Goal: Obtain resource: Download file/media

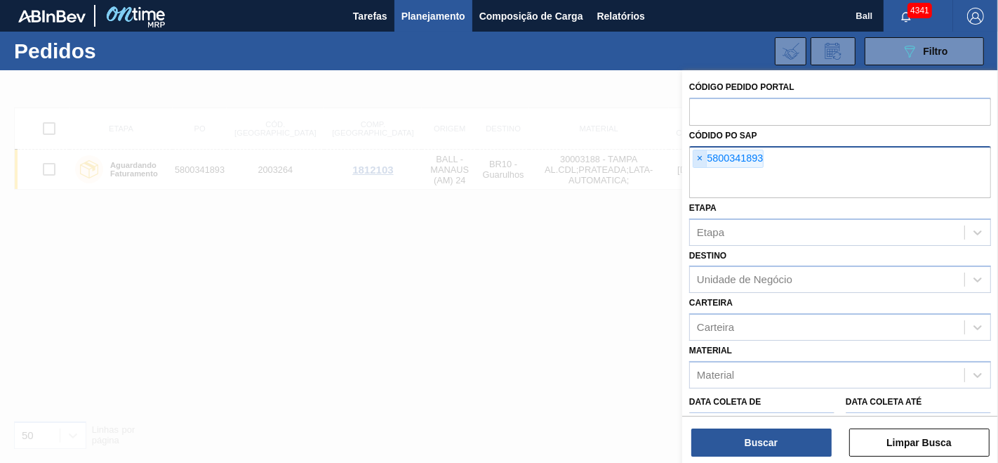
click at [702, 155] on span "×" at bounding box center [699, 158] width 13 height 17
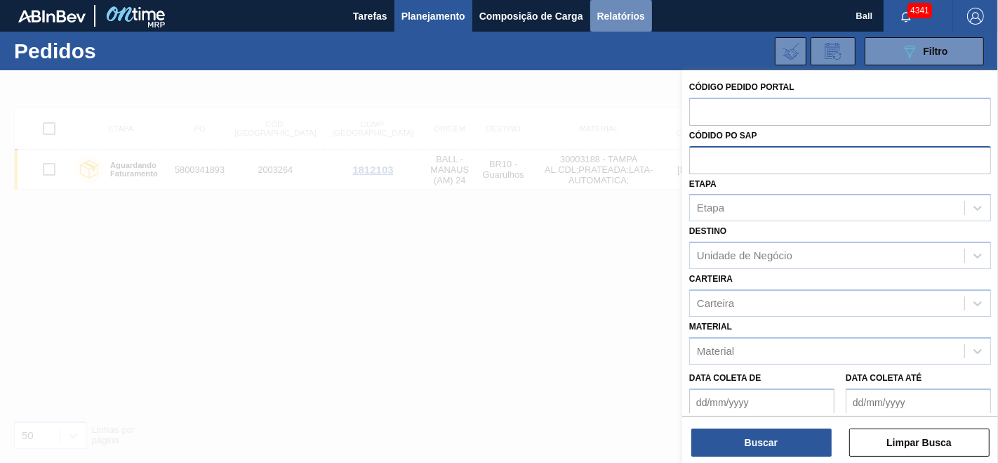
click at [626, 10] on span "Relatórios" at bounding box center [621, 16] width 48 height 17
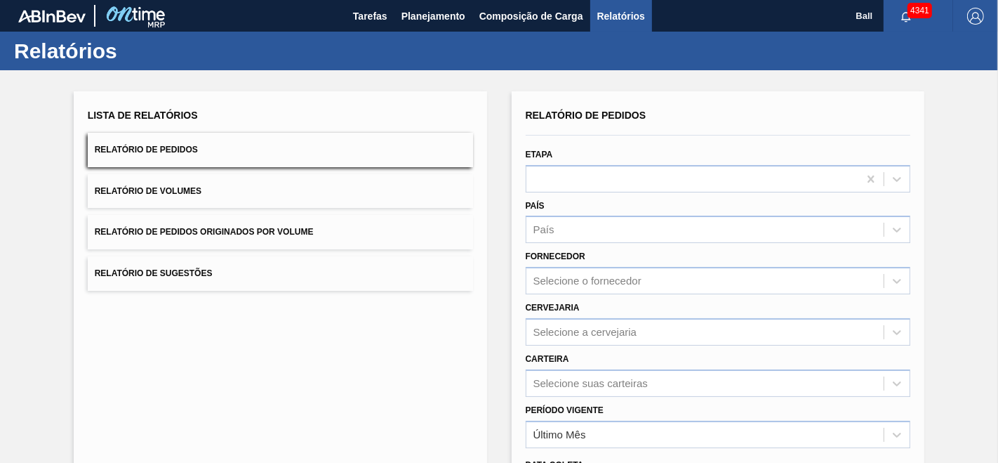
click at [626, 10] on span "Relatórios" at bounding box center [621, 16] width 48 height 17
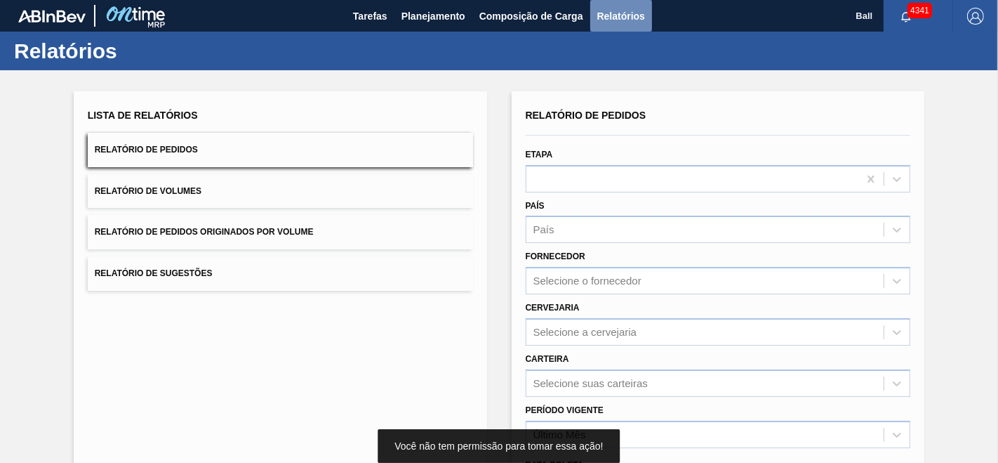
click at [626, 10] on span "Relatórios" at bounding box center [621, 16] width 48 height 17
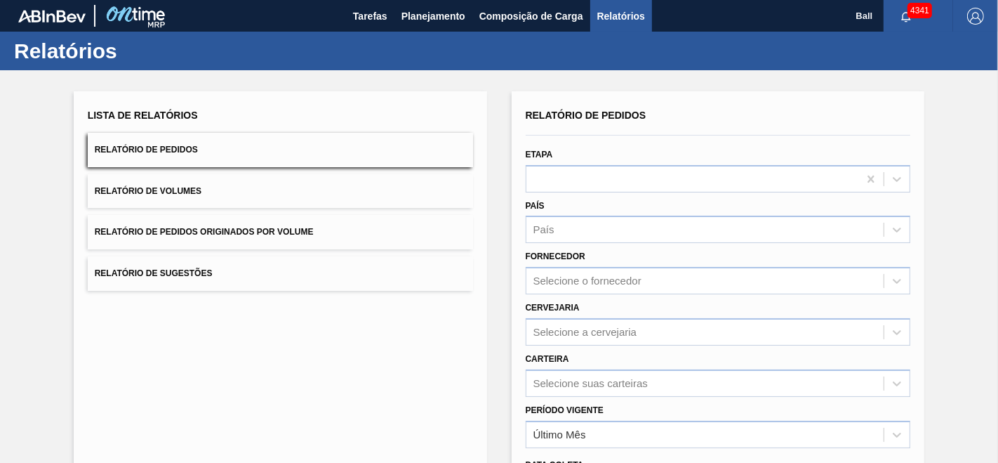
click at [665, 88] on div "Lista de Relatórios Relatório de Pedidos Relatório de Volumes Relatório de Pedi…" at bounding box center [499, 360] width 998 height 580
click at [608, 380] on div "Selecione suas carteiras" at bounding box center [718, 382] width 385 height 27
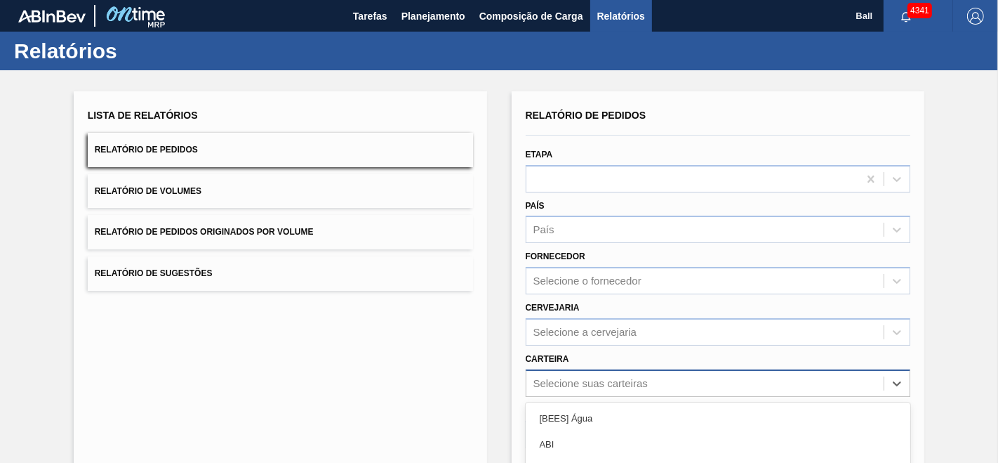
scroll to position [152, 0]
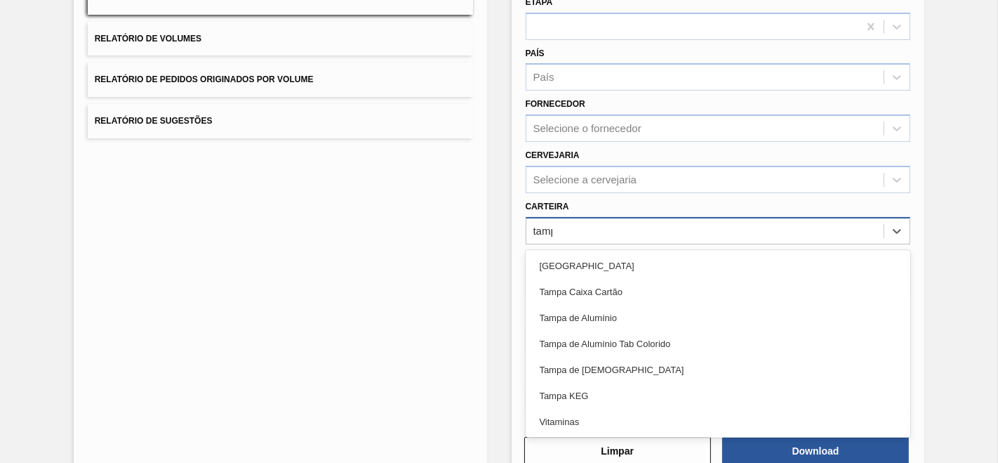
type input "[GEOGRAPHIC_DATA]"
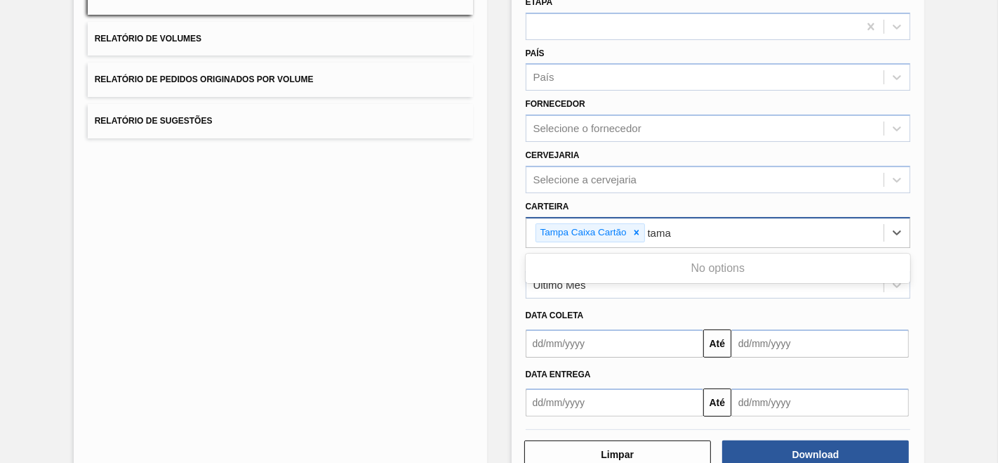
type input "tam"
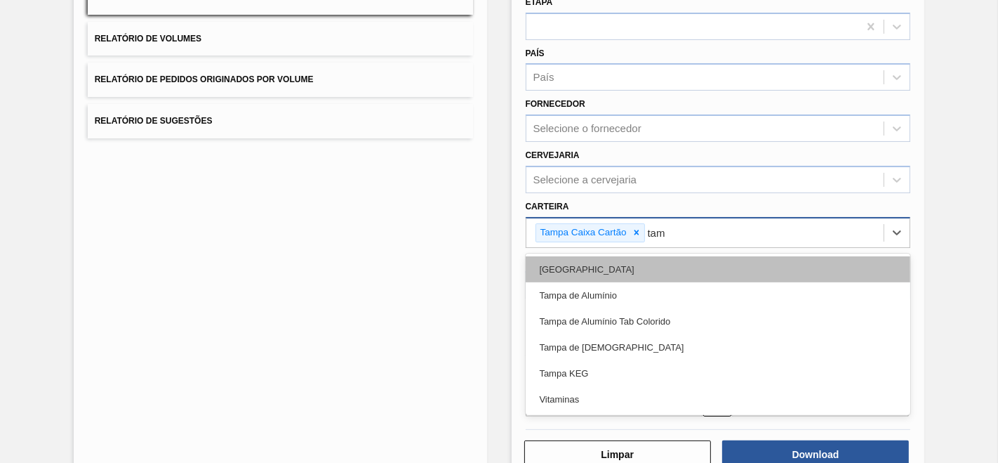
click at [551, 262] on div "[GEOGRAPHIC_DATA]" at bounding box center [718, 269] width 385 height 26
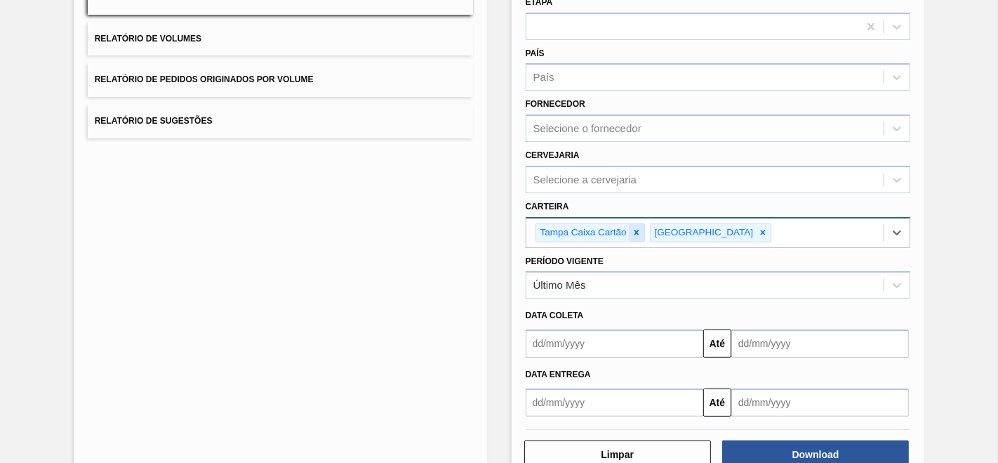
click at [632, 229] on icon at bounding box center [637, 232] width 10 height 10
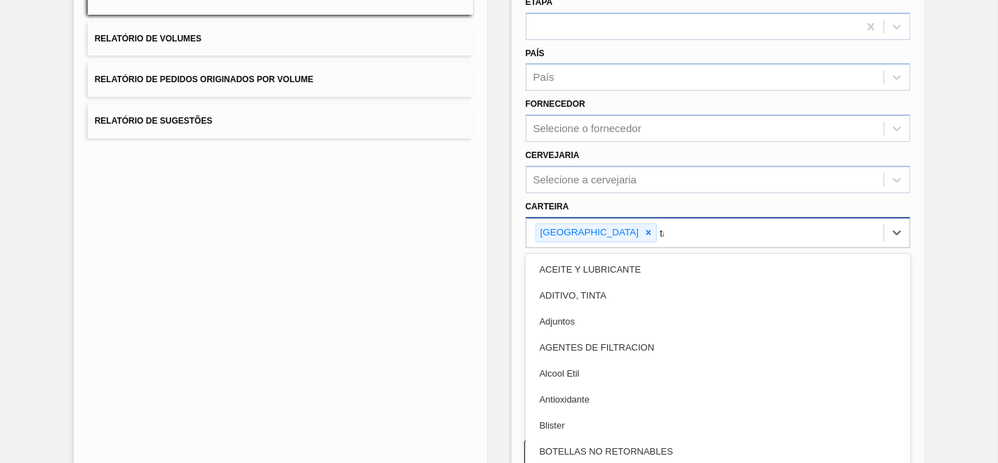
type input "tam"
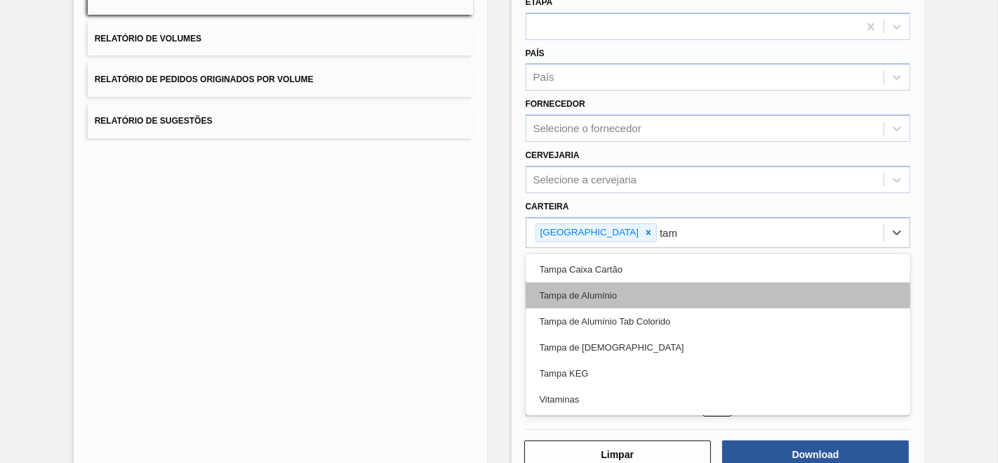
click at [618, 293] on div "Tampa de Alumínio" at bounding box center [718, 295] width 385 height 26
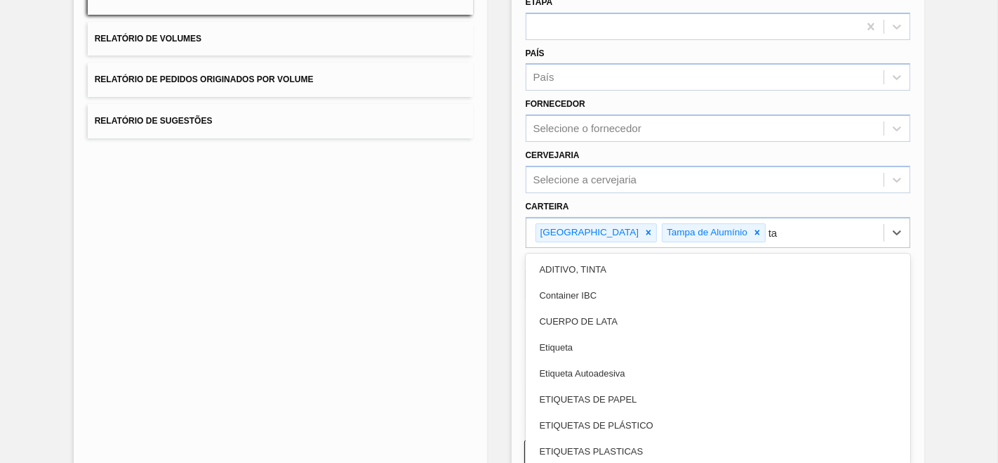
type input "tam"
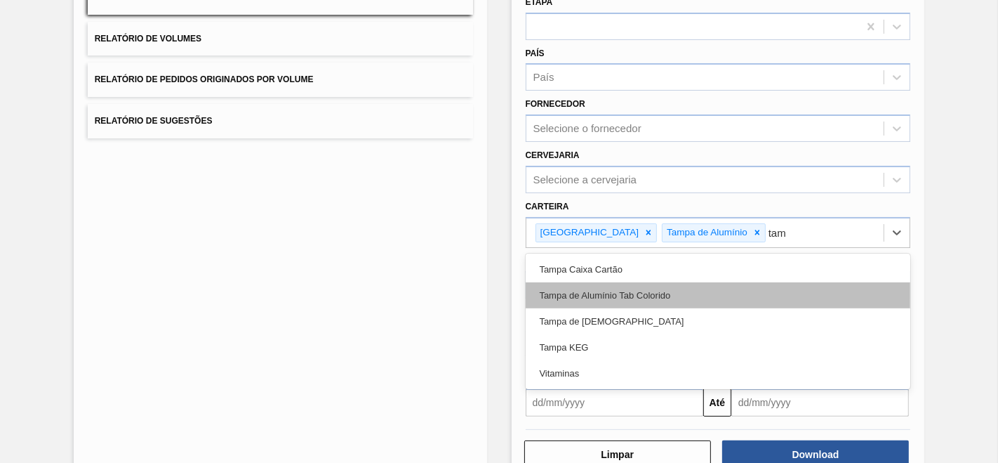
click at [618, 289] on div "Tampa de Alumínio Tab Colorido" at bounding box center [718, 295] width 385 height 26
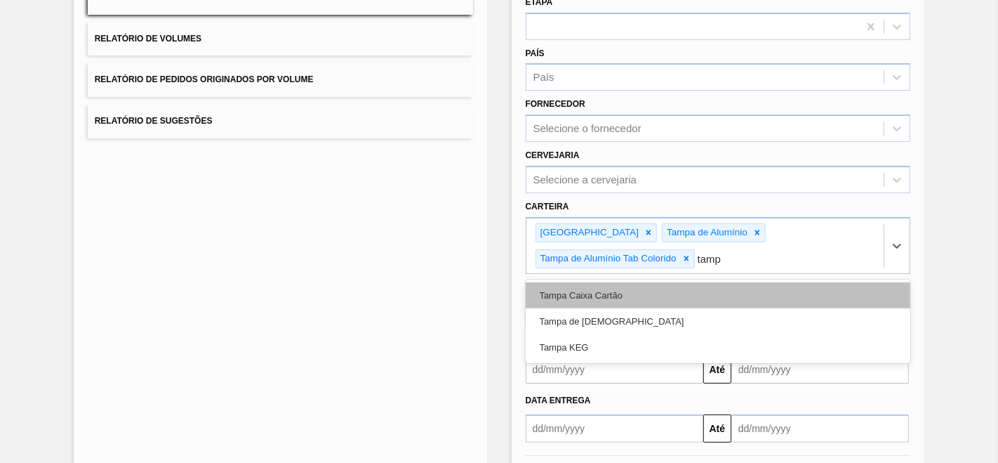
type input "[GEOGRAPHIC_DATA]"
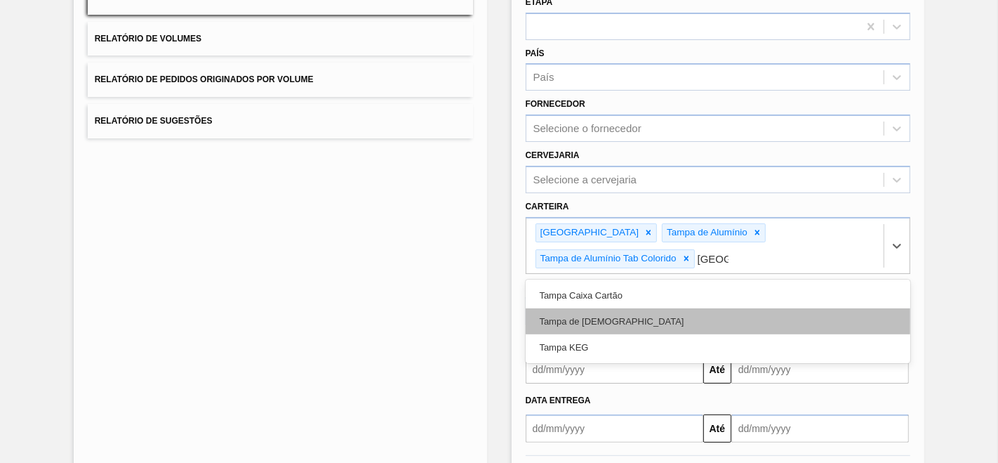
click at [565, 308] on div "Tampa de [DEMOGRAPHIC_DATA]" at bounding box center [718, 321] width 385 height 26
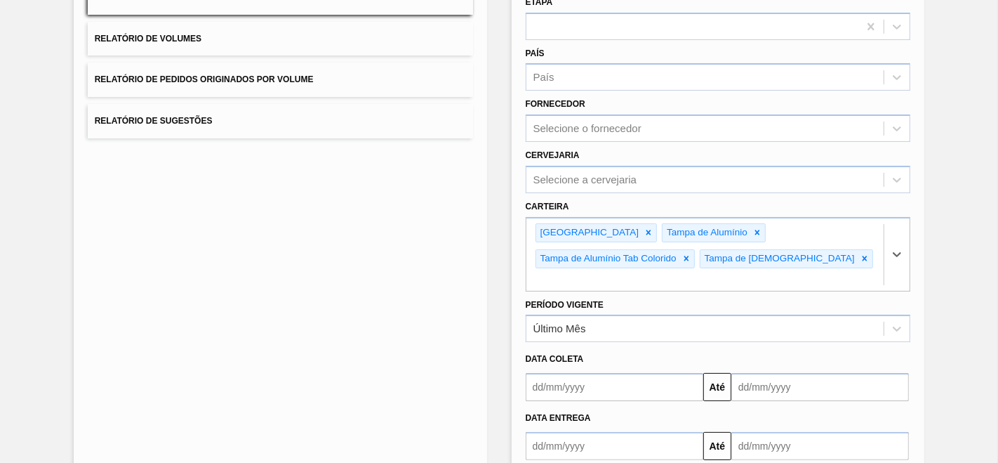
scroll to position [212, 0]
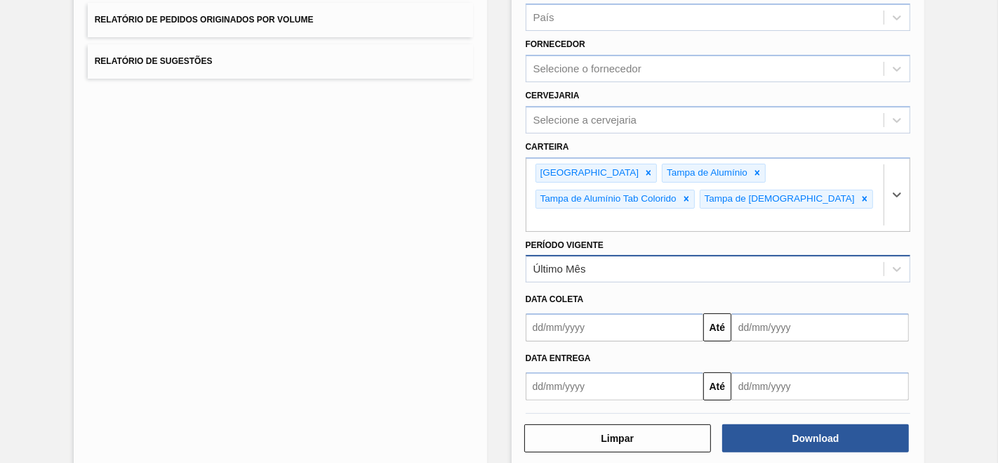
click at [579, 263] on div "Último Mês" at bounding box center [559, 269] width 53 height 12
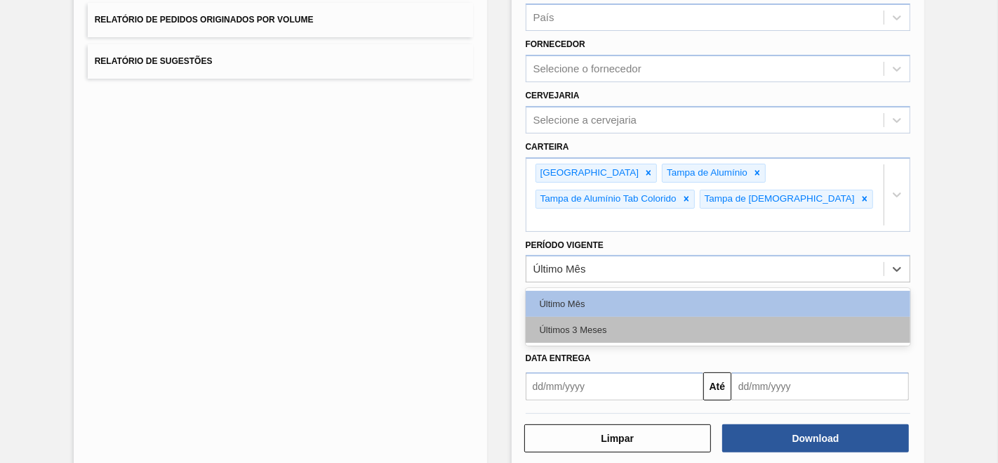
click at [554, 317] on div "Últimos 3 Meses" at bounding box center [718, 330] width 385 height 26
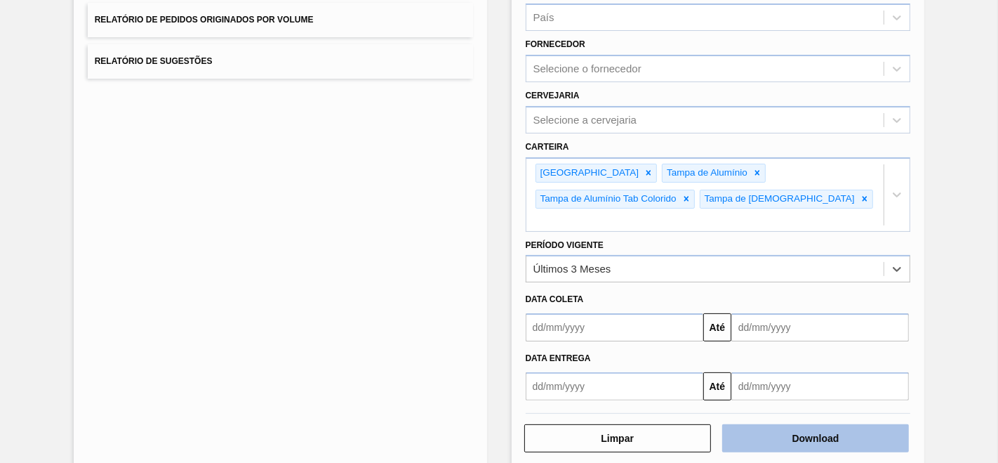
click at [816, 424] on button "Download" at bounding box center [815, 438] width 187 height 28
